Goal: Navigation & Orientation: Find specific page/section

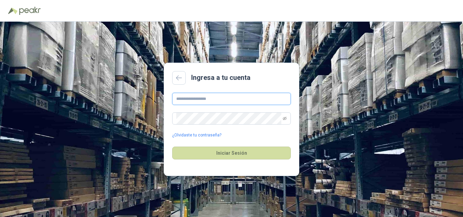
click at [225, 100] on input "text" at bounding box center [231, 99] width 119 height 12
paste input "**********"
type input "**********"
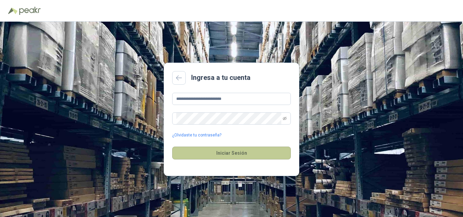
click at [233, 154] on button "Iniciar Sesión" at bounding box center [231, 153] width 119 height 13
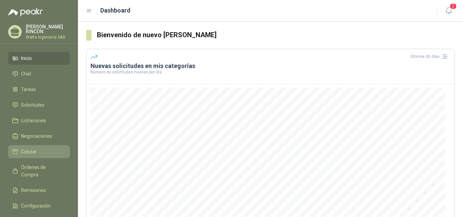
click at [27, 150] on span "Cotizar" at bounding box center [29, 151] width 16 height 7
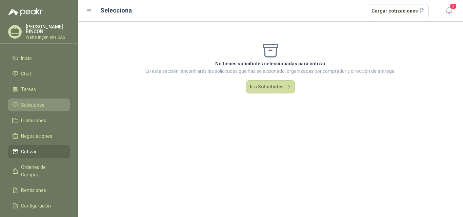
click at [32, 100] on link "Solicitudes" at bounding box center [39, 105] width 62 height 13
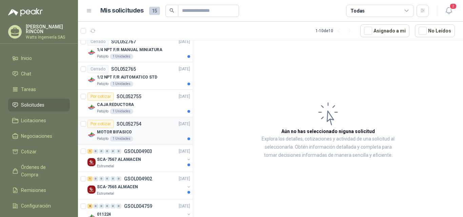
scroll to position [121, 0]
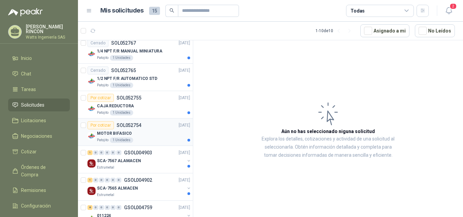
click at [113, 134] on p "MOTOR BIFASICO" at bounding box center [114, 133] width 35 height 6
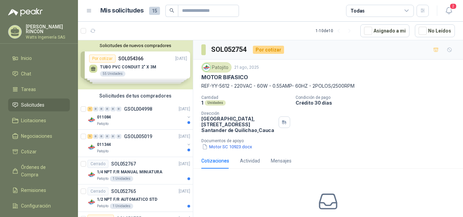
click at [136, 65] on div "Solicitudes de nuevos compradores Por cotizar SOL054366 [DATE] TUBO PVC CONDUIT…" at bounding box center [135, 64] width 115 height 49
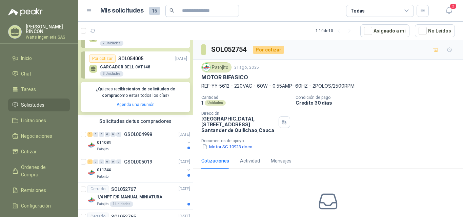
scroll to position [102, 0]
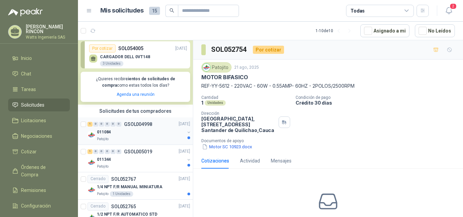
click at [134, 124] on p "GSOL004998" at bounding box center [138, 124] width 28 height 5
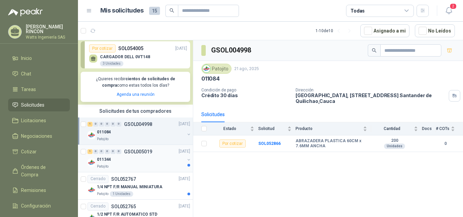
click at [109, 161] on p "011344" at bounding box center [104, 160] width 14 height 6
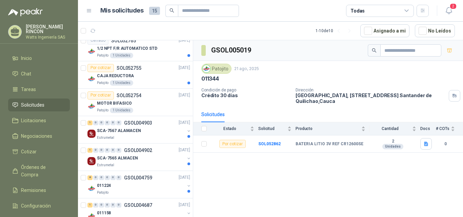
scroll to position [284, 0]
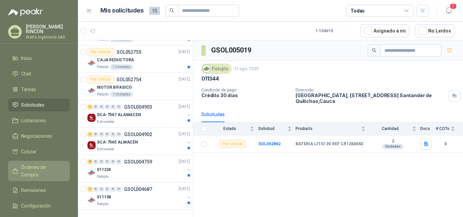
click at [28, 164] on span "Órdenes de Compra" at bounding box center [42, 171] width 42 height 15
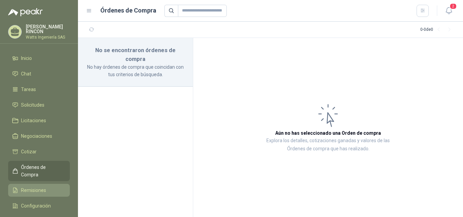
click at [30, 187] on span "Remisiones" at bounding box center [33, 190] width 25 height 7
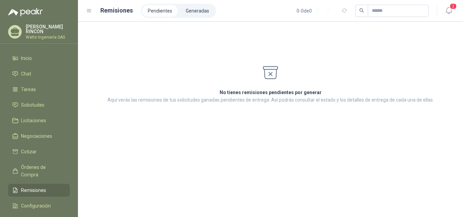
click at [52, 30] on p "[PERSON_NAME]" at bounding box center [48, 28] width 44 height 9
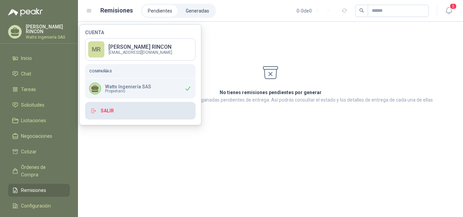
click at [106, 111] on button "Salir" at bounding box center [140, 111] width 110 height 18
